Goal: Use online tool/utility: Utilize a website feature to perform a specific function

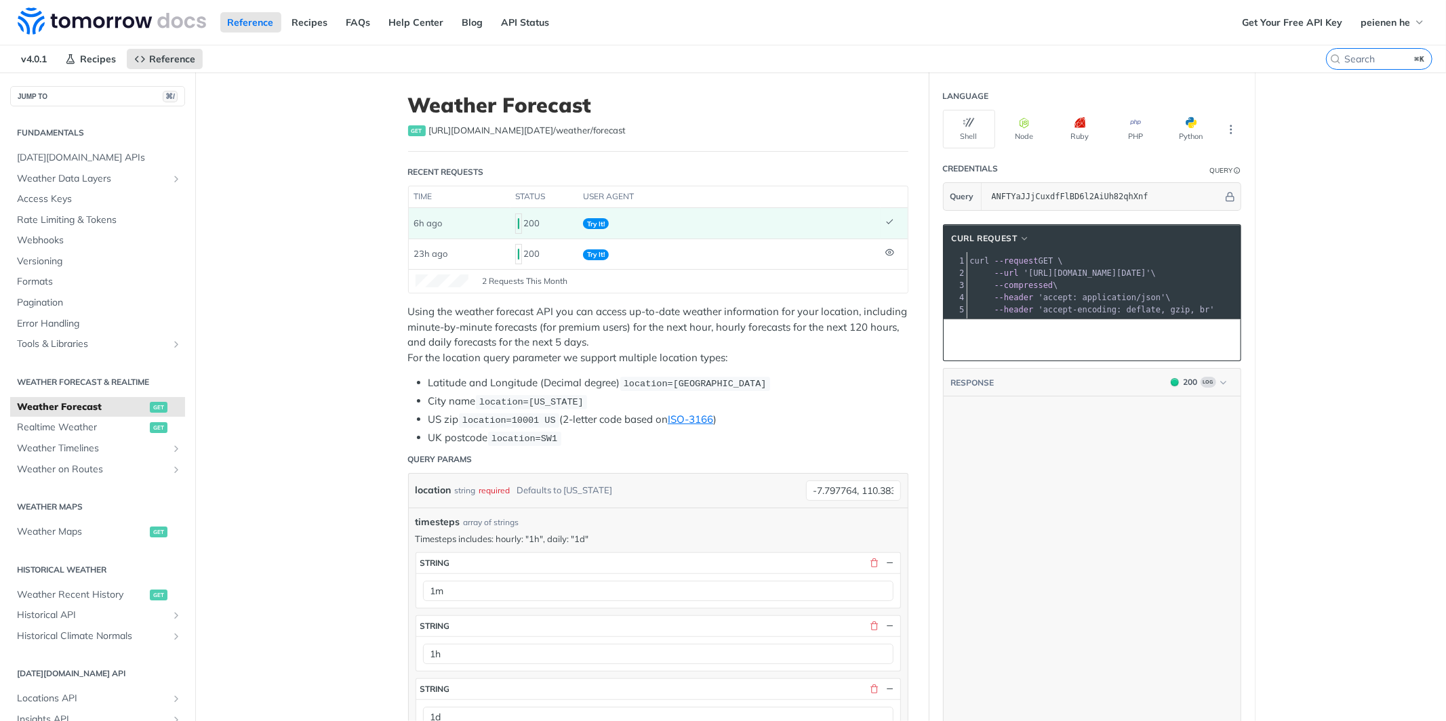
scroll to position [290, 0]
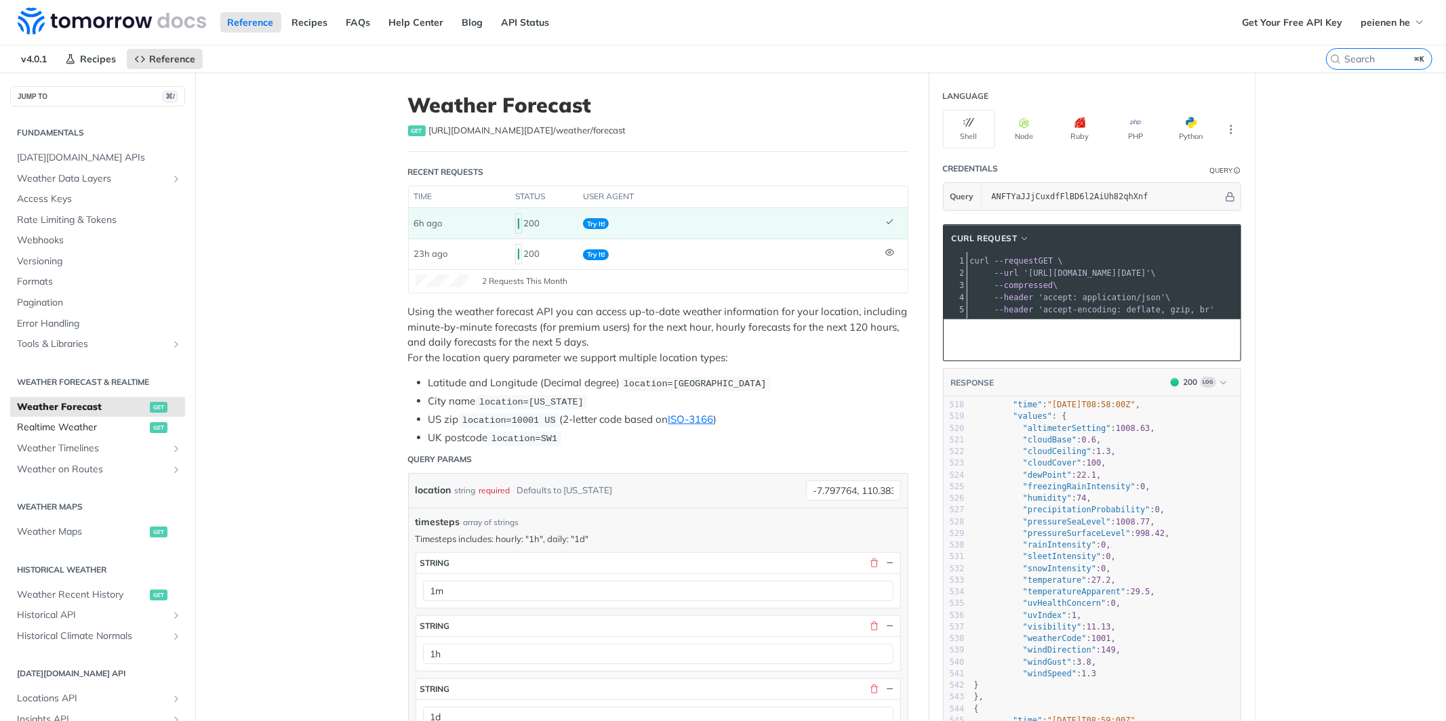
click at [119, 425] on span "Realtime Weather" at bounding box center [82, 428] width 130 height 14
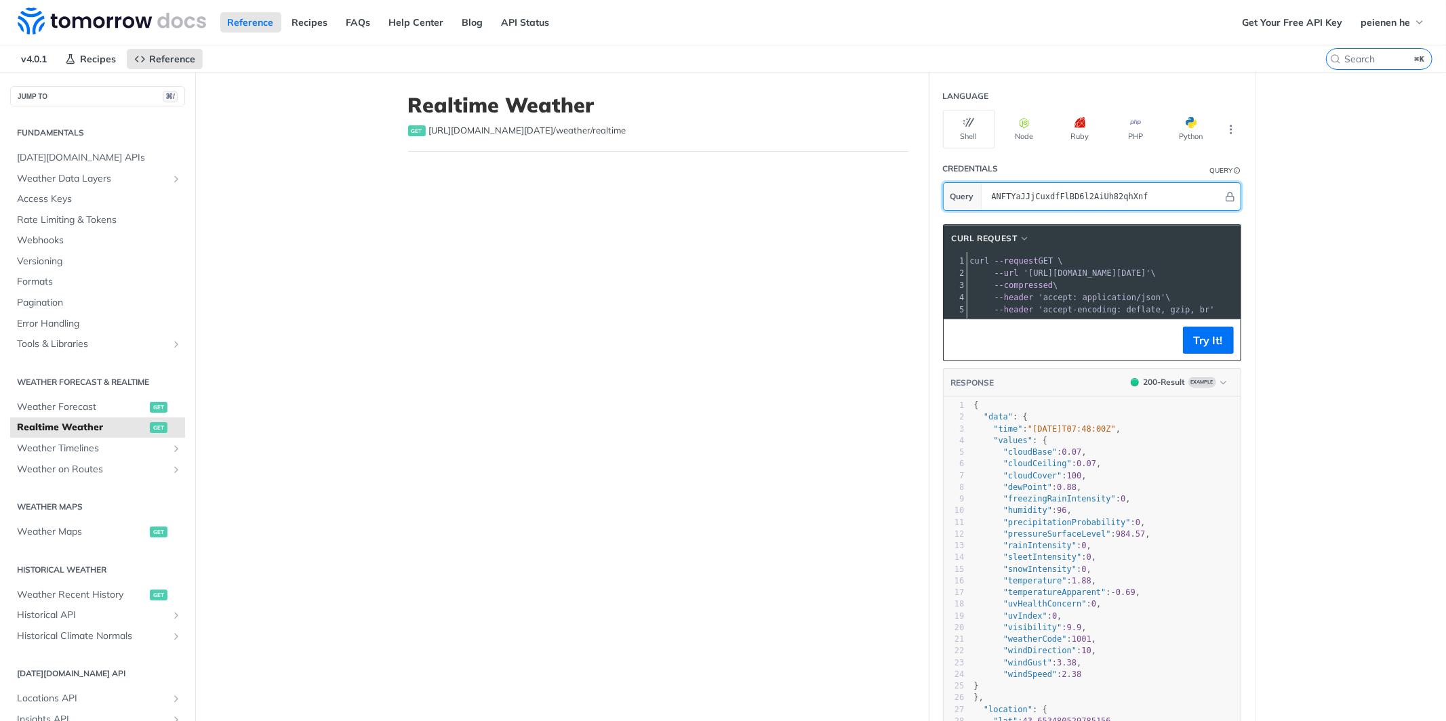
click at [1154, 201] on input "ANFTYaJJjCuxdfFlBD6l2AiUh82qhXnf" at bounding box center [1104, 196] width 238 height 27
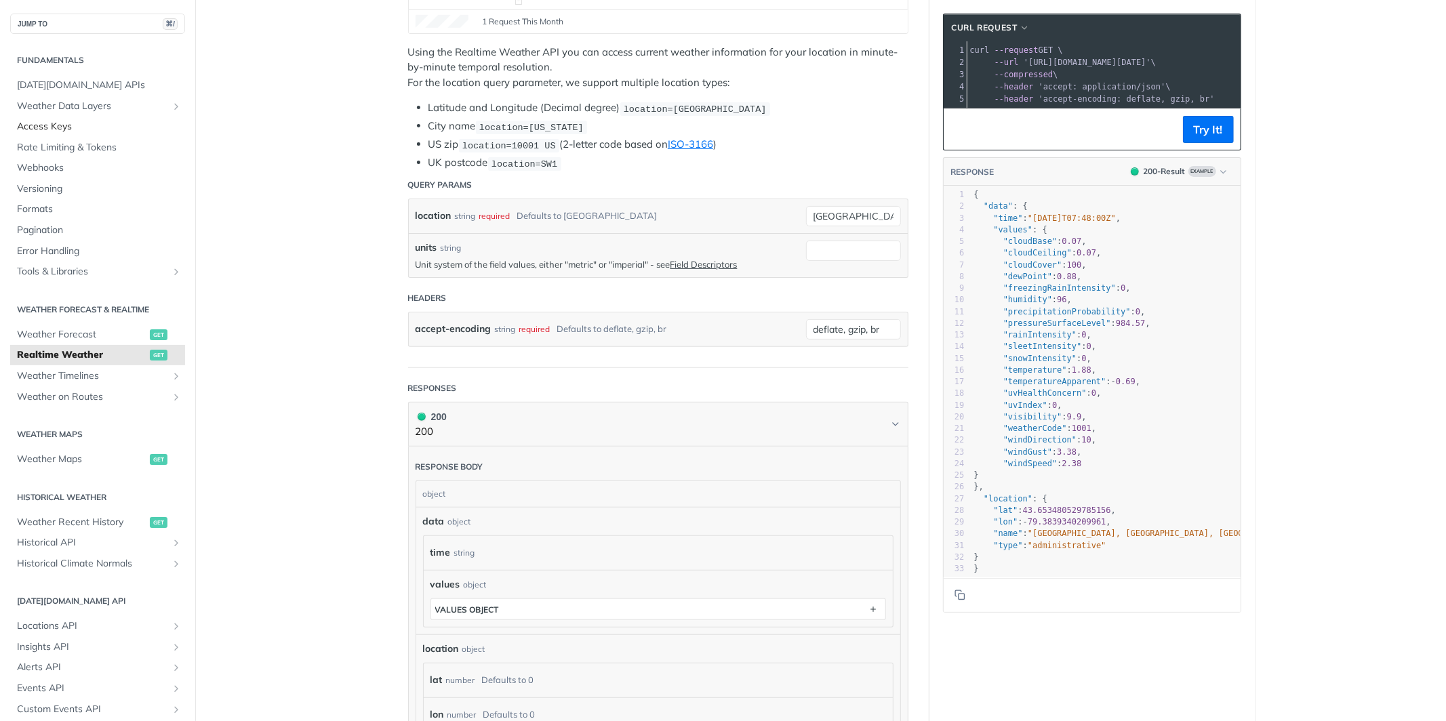
scroll to position [248, 0]
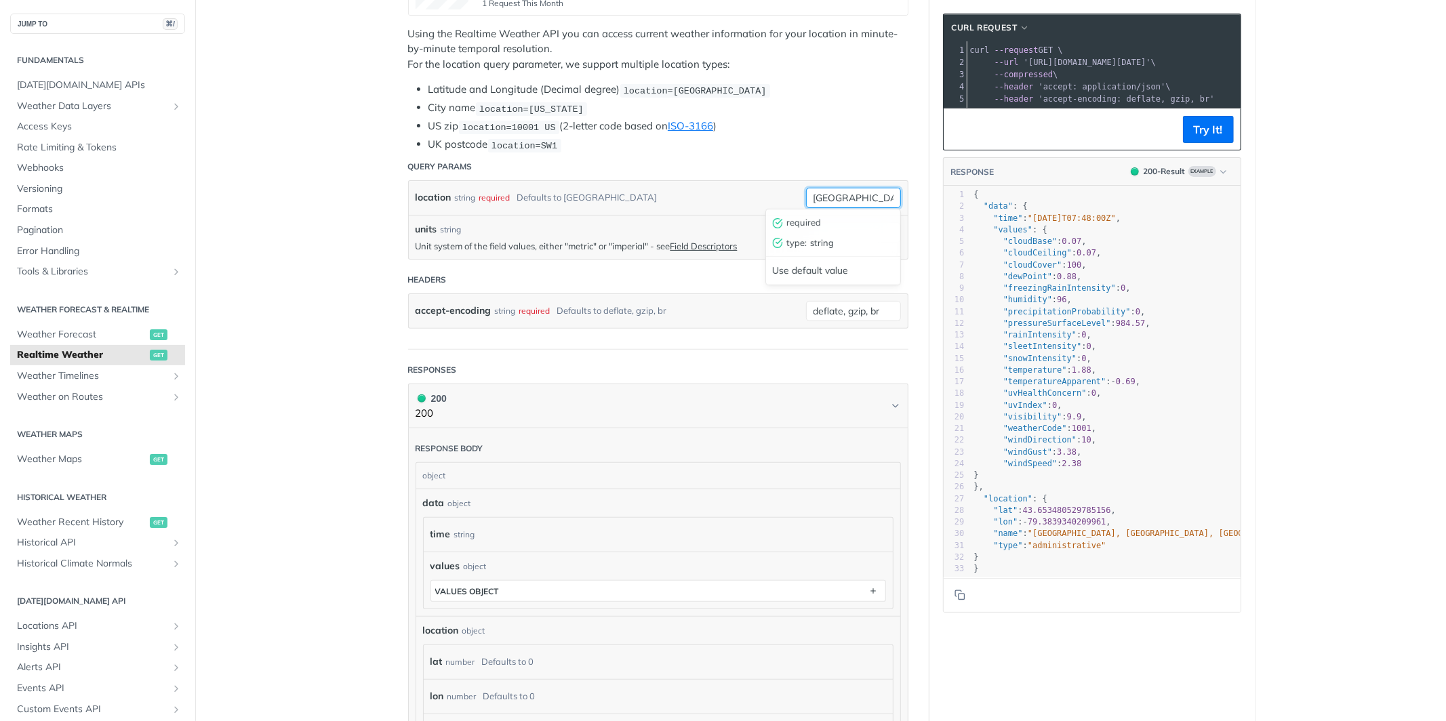
click at [879, 193] on input "[GEOGRAPHIC_DATA]" at bounding box center [853, 198] width 95 height 20
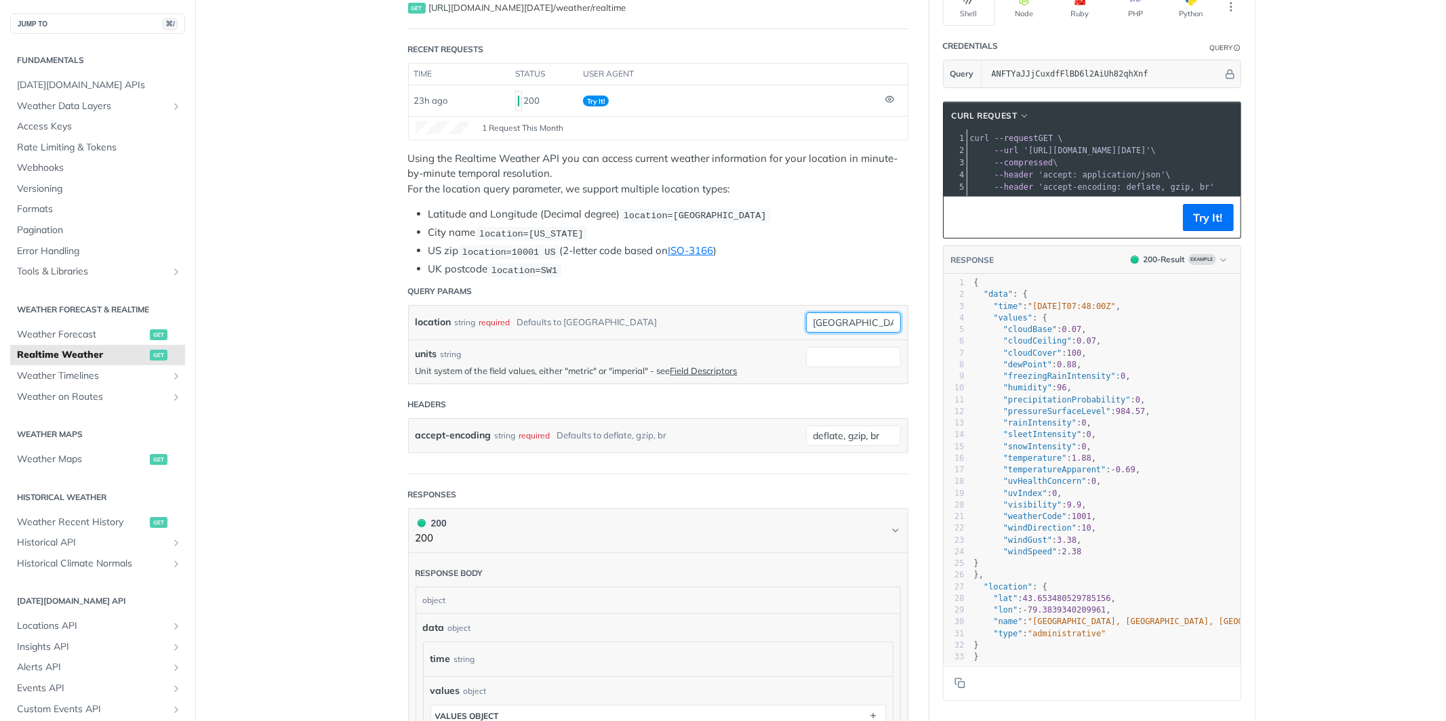
scroll to position [0, 0]
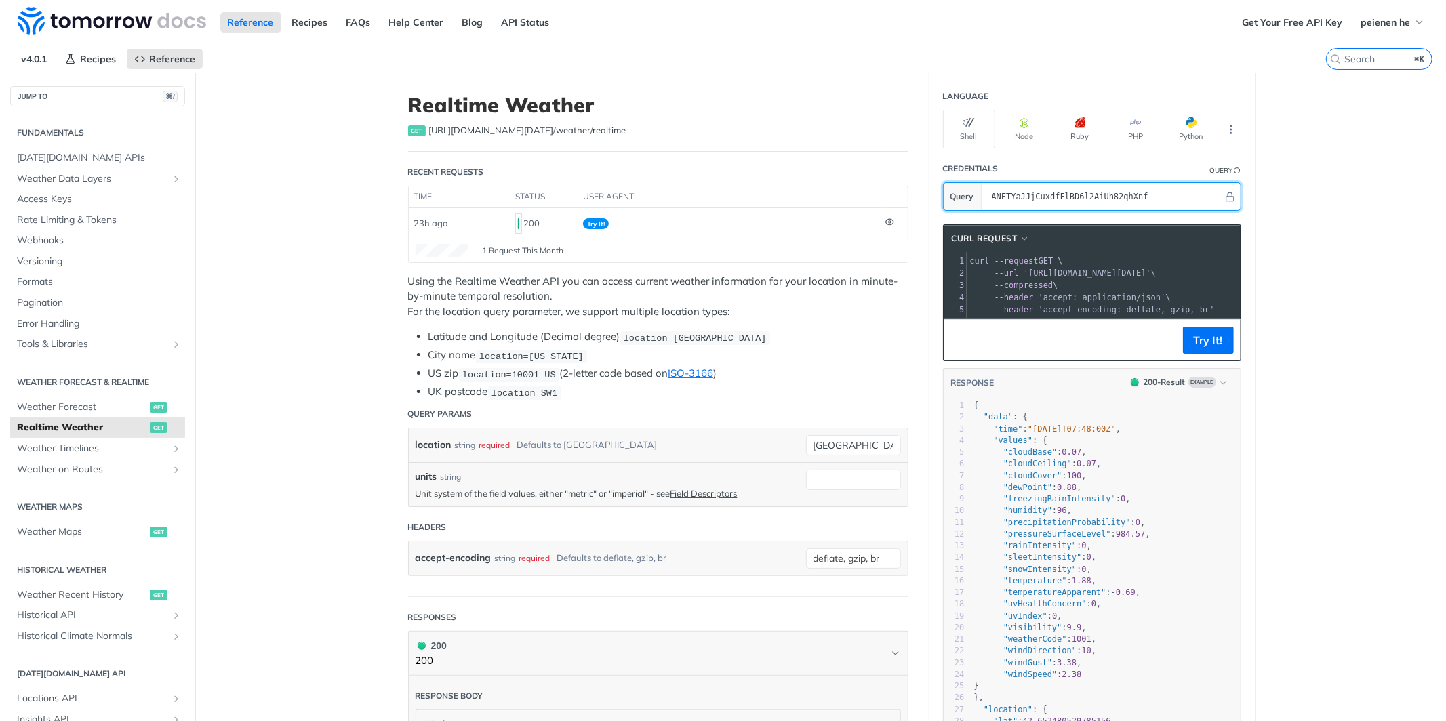
click at [1115, 192] on input "ANFTYaJJjCuxdfFlBD6l2AiUh82qhXnf" at bounding box center [1104, 196] width 238 height 27
click at [852, 439] on input "[GEOGRAPHIC_DATA]" at bounding box center [853, 445] width 95 height 20
click at [851, 446] on input "[GEOGRAPHIC_DATA]" at bounding box center [853, 445] width 95 height 20
paste input "-7.797764, 110.383716"
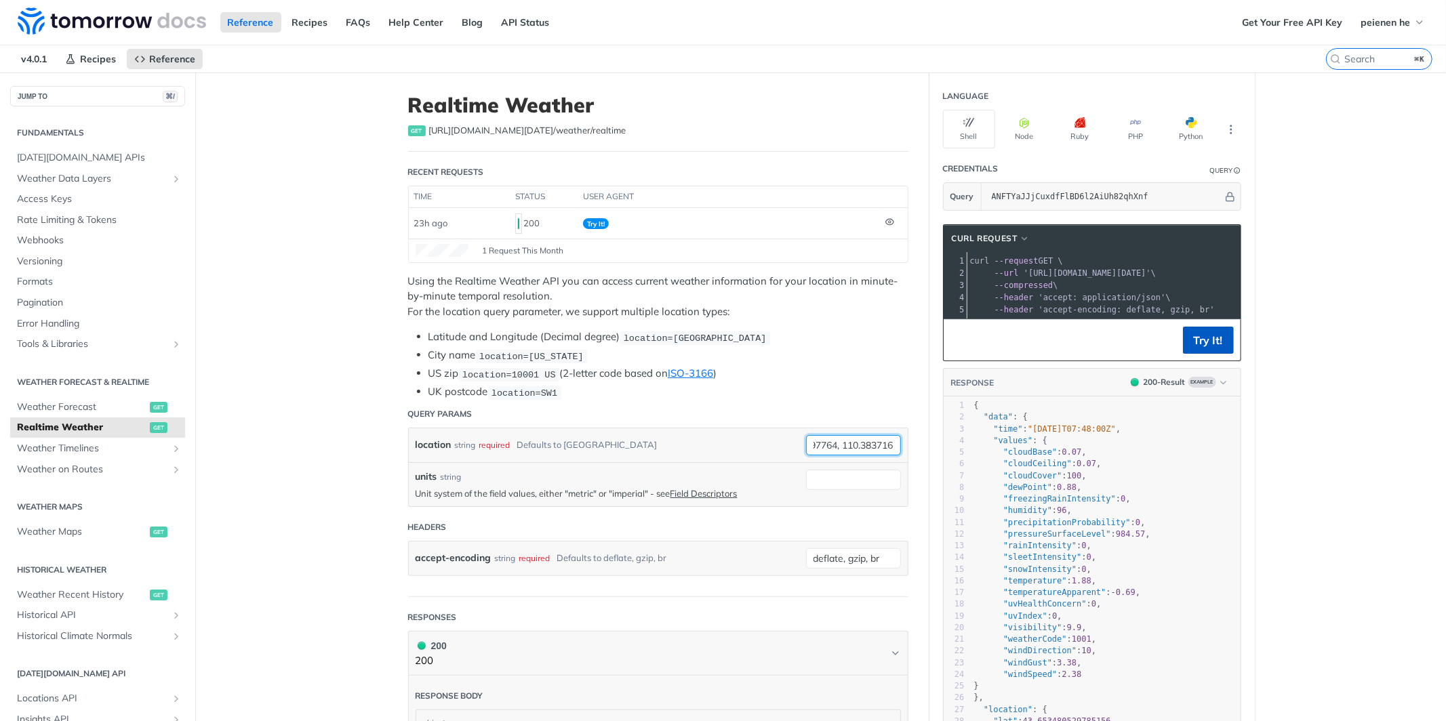
type input "-7.797764, 110.383716"
click at [1202, 338] on button "Try It!" at bounding box center [1208, 340] width 51 height 27
click at [871, 476] on input "units" at bounding box center [853, 480] width 95 height 20
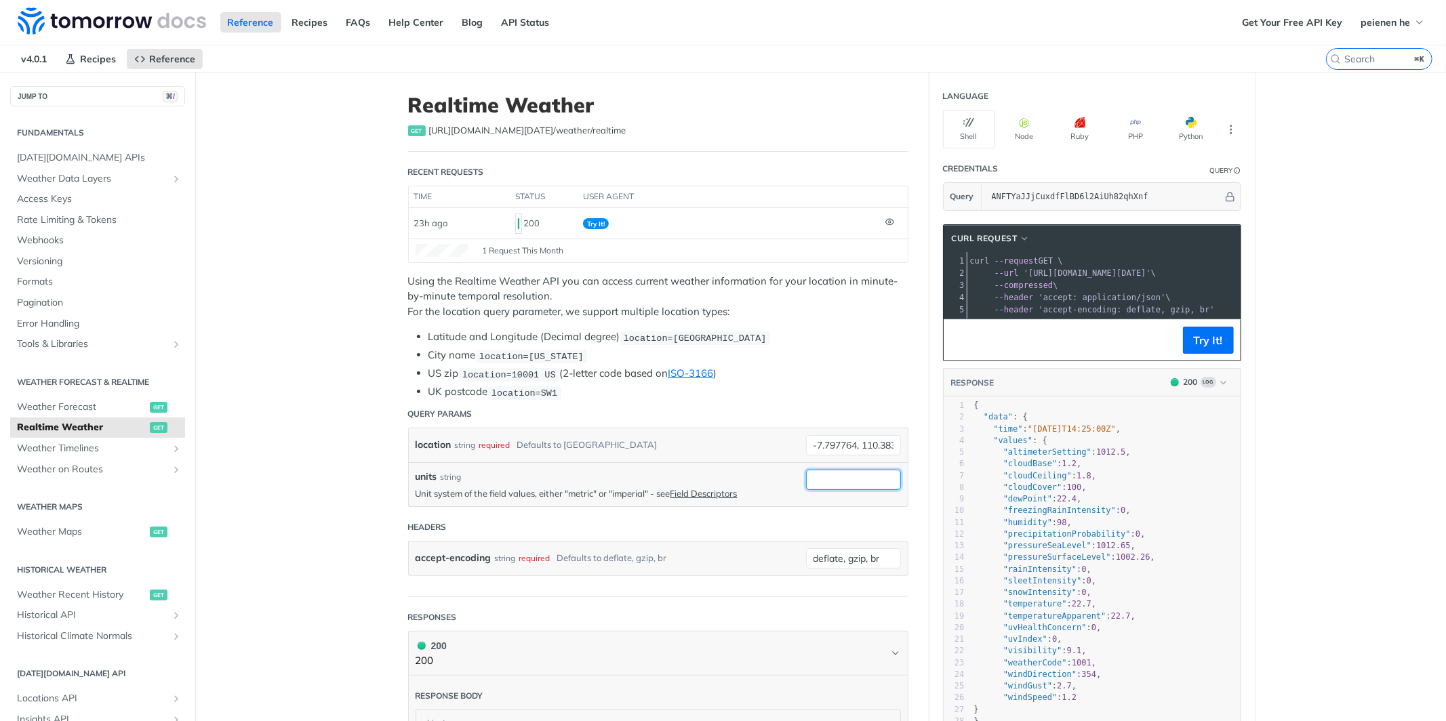
scroll to position [214, 0]
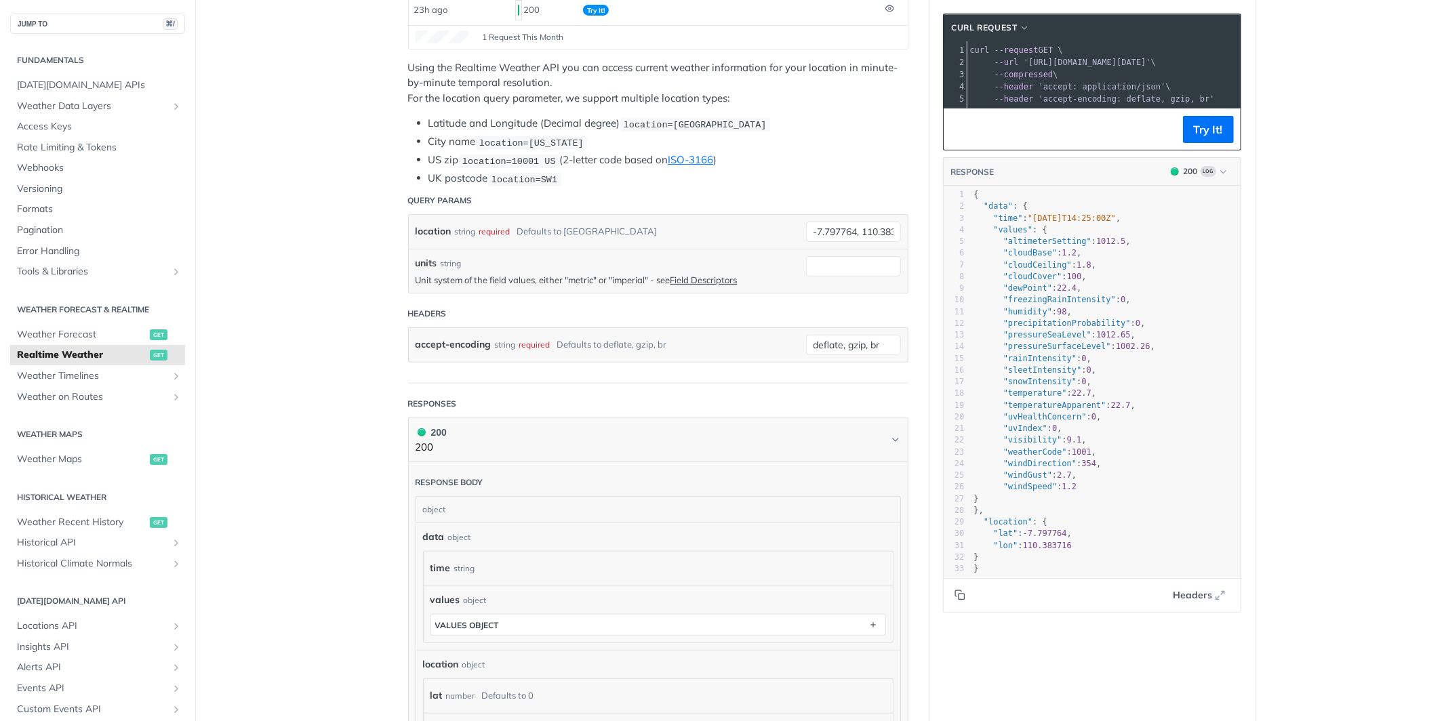
click at [961, 592] on icon "Copy to clipboard" at bounding box center [958, 594] width 6 height 6
